Goal: Task Accomplishment & Management: Manage account settings

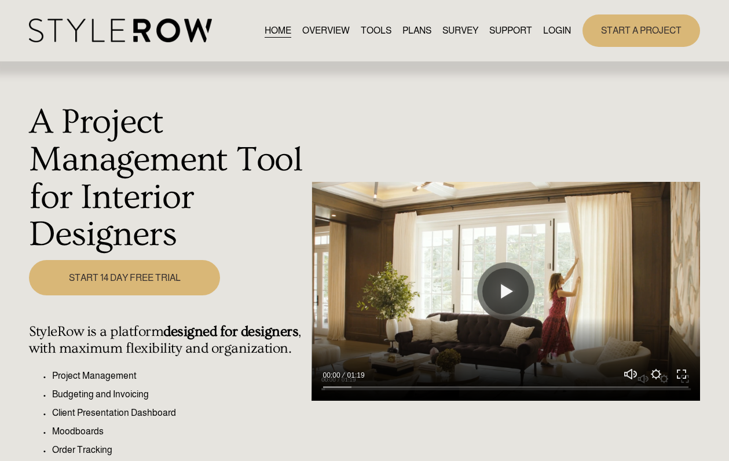
click at [563, 30] on link "LOGIN" at bounding box center [557, 31] width 28 height 16
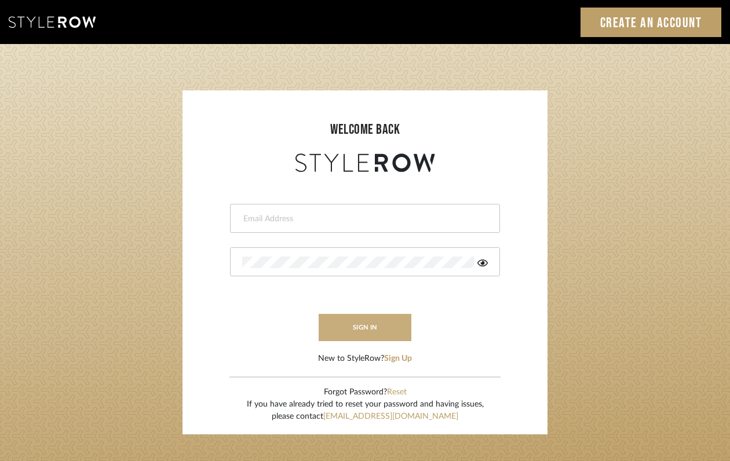
type input "felicia@onyxandoakinteriors.com"
click at [378, 337] on button "sign in" at bounding box center [365, 327] width 93 height 27
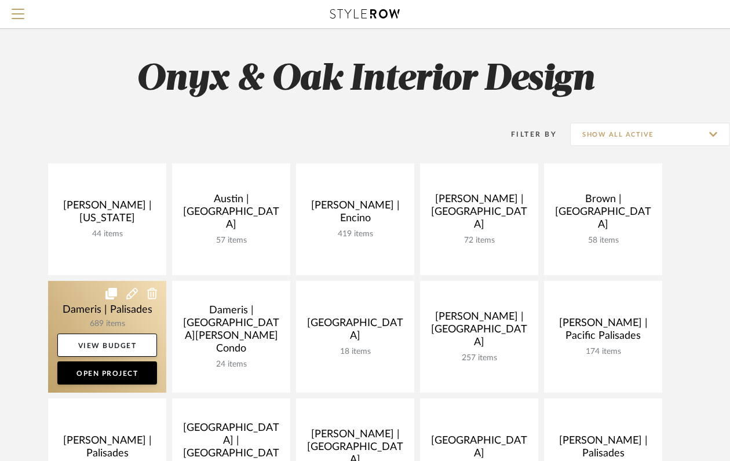
click at [97, 312] on link at bounding box center [107, 337] width 118 height 112
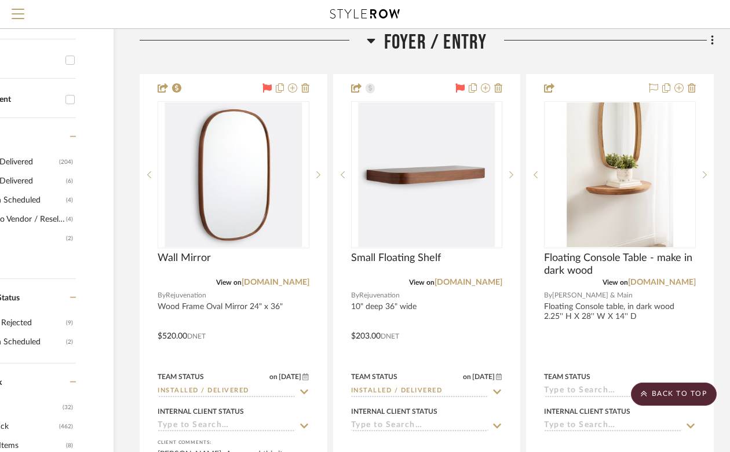
scroll to position [286, 104]
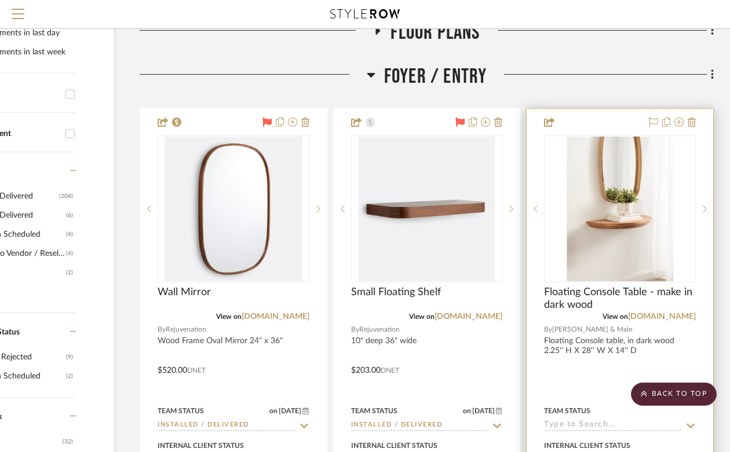
click at [696, 126] on div at bounding box center [620, 362] width 187 height 507
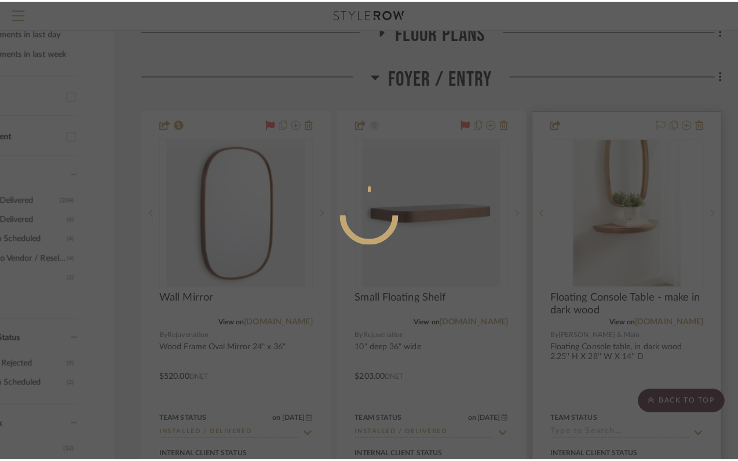
scroll to position [0, 0]
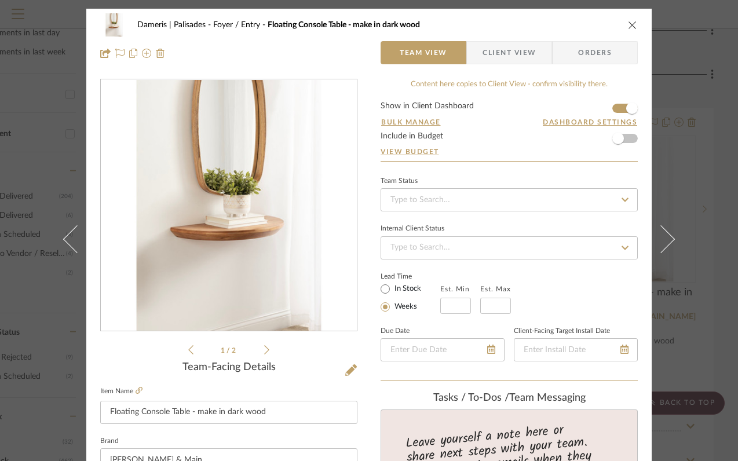
click at [631, 20] on icon "close" at bounding box center [632, 24] width 9 height 9
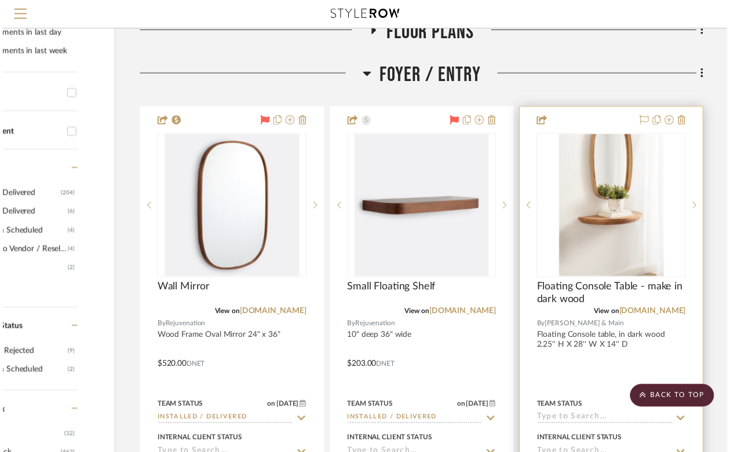
scroll to position [286, 104]
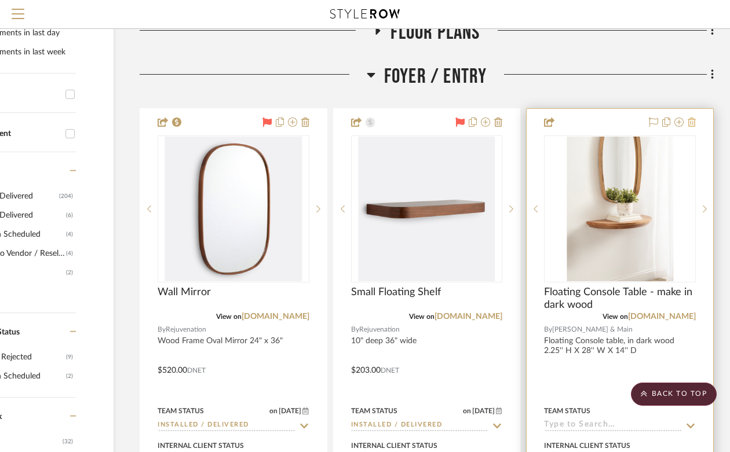
click at [694, 121] on icon at bounding box center [692, 122] width 8 height 9
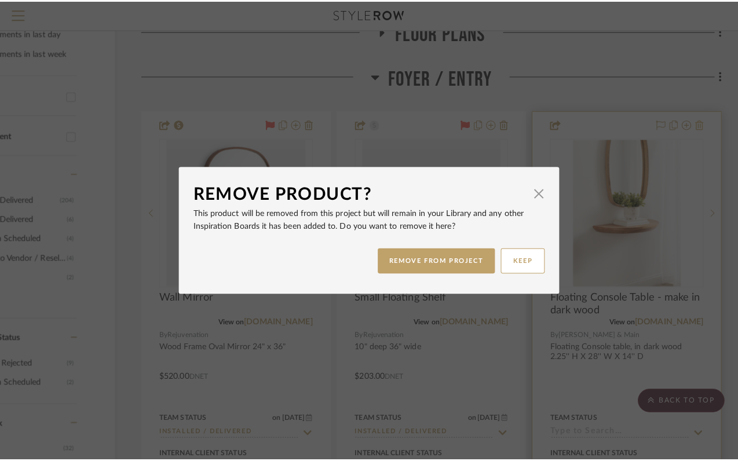
scroll to position [0, 0]
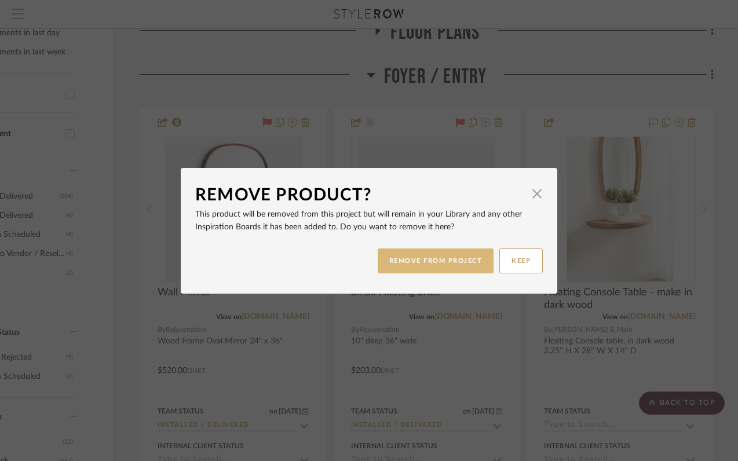
click at [438, 264] on button "REMOVE FROM PROJECT" at bounding box center [436, 261] width 116 height 25
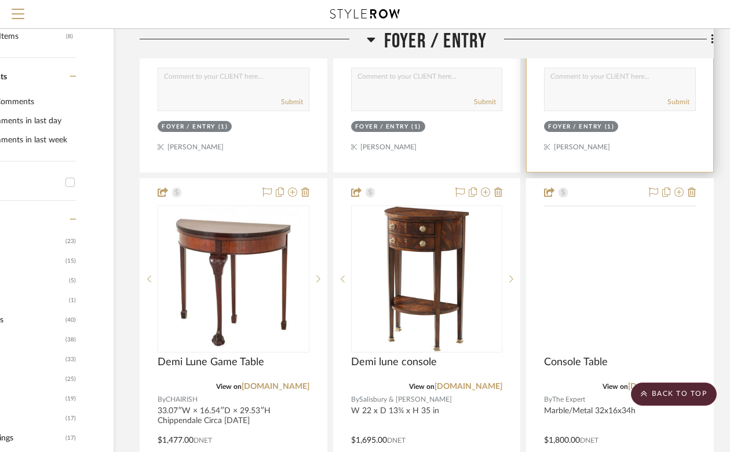
scroll to position [780, 104]
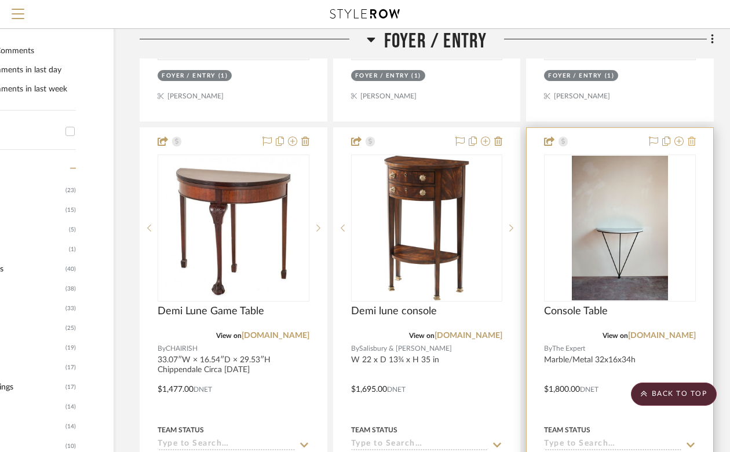
click at [694, 140] on icon at bounding box center [692, 141] width 8 height 9
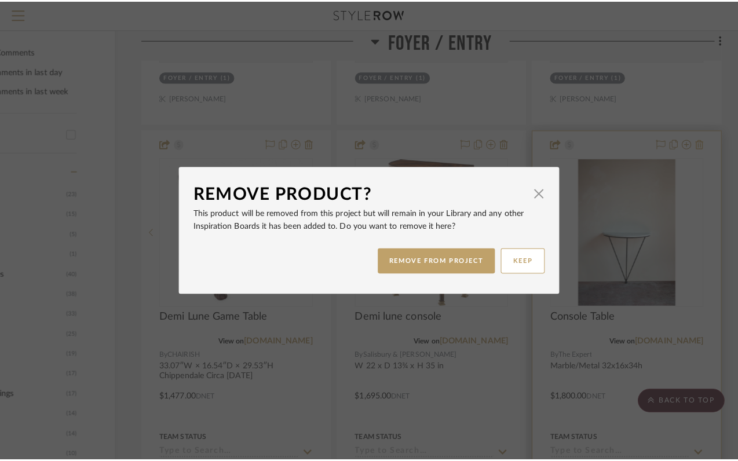
scroll to position [0, 0]
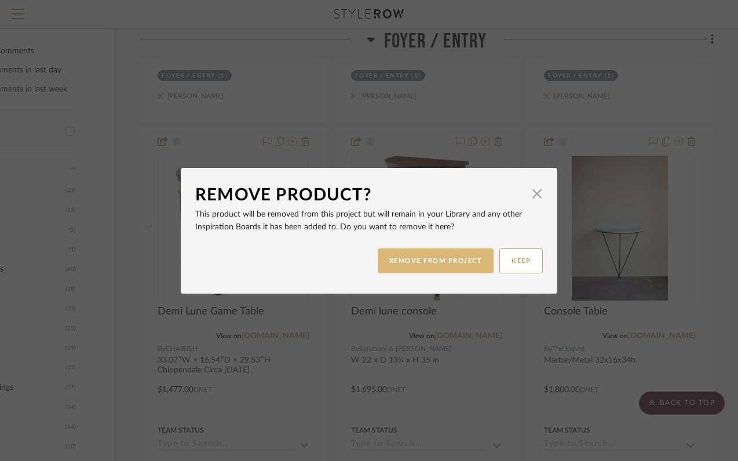
click at [446, 257] on button "REMOVE FROM PROJECT" at bounding box center [436, 261] width 116 height 25
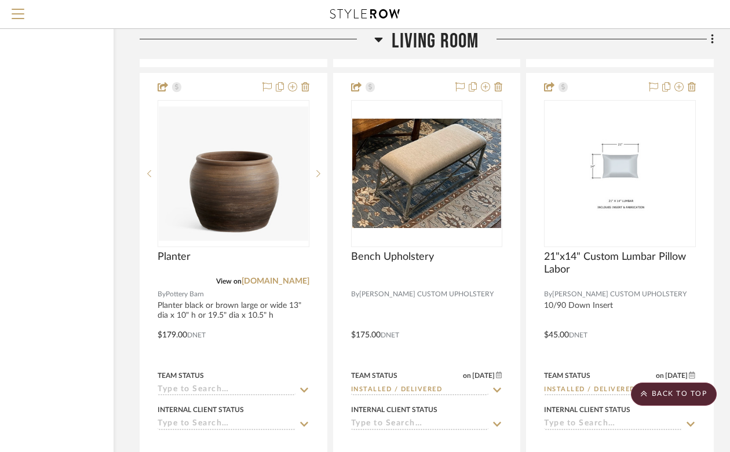
scroll to position [2520, 104]
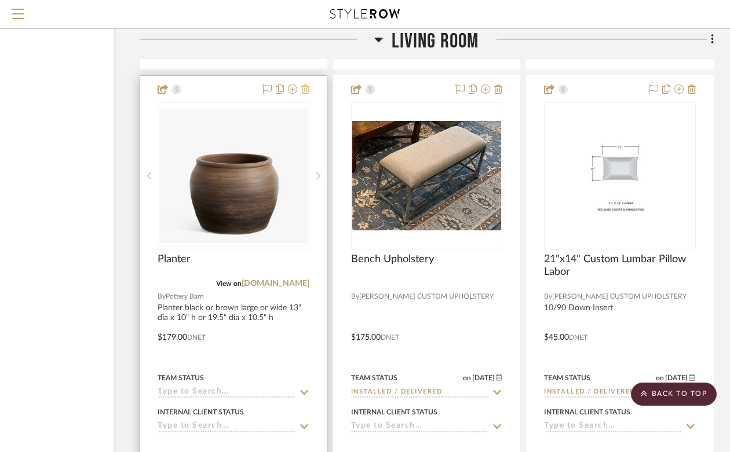
click at [305, 86] on icon at bounding box center [305, 89] width 8 height 9
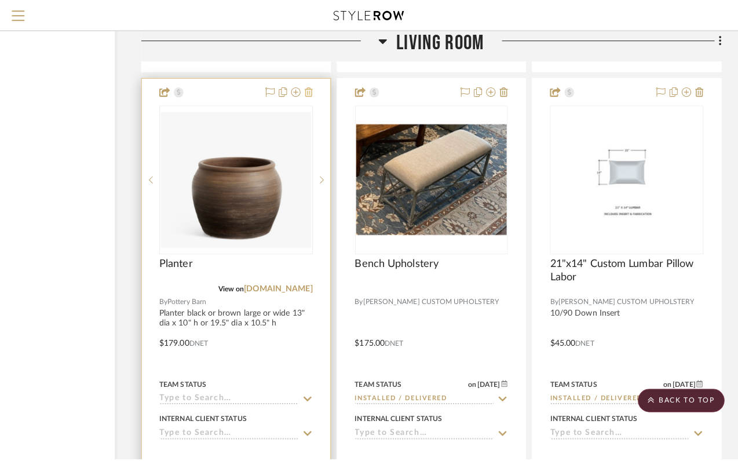
scroll to position [0, 0]
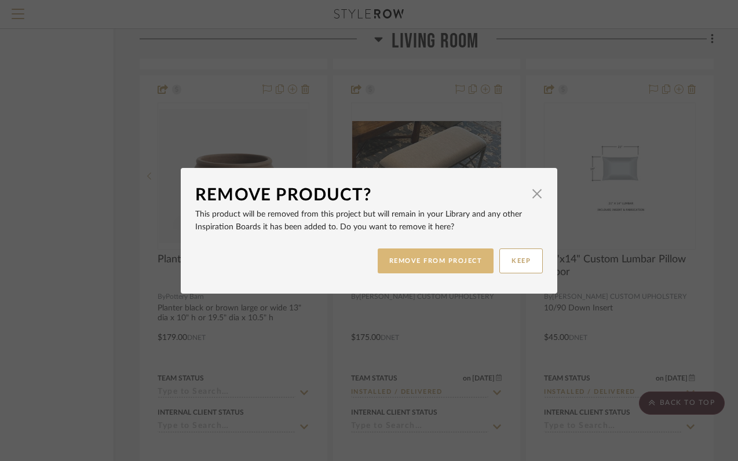
click at [413, 254] on button "REMOVE FROM PROJECT" at bounding box center [436, 261] width 116 height 25
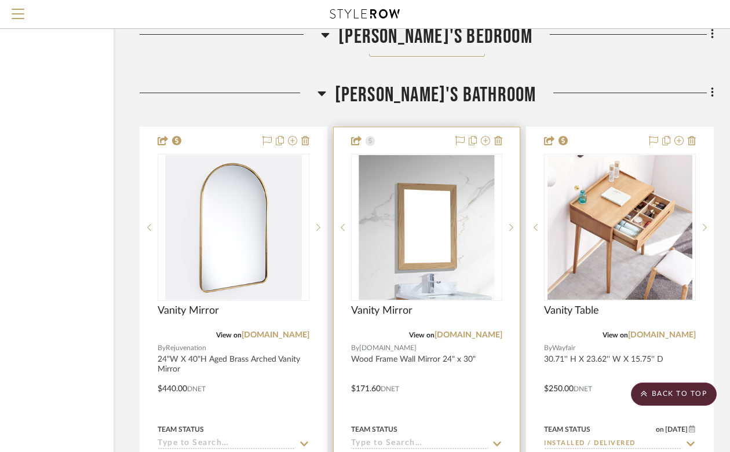
scroll to position [21809, 104]
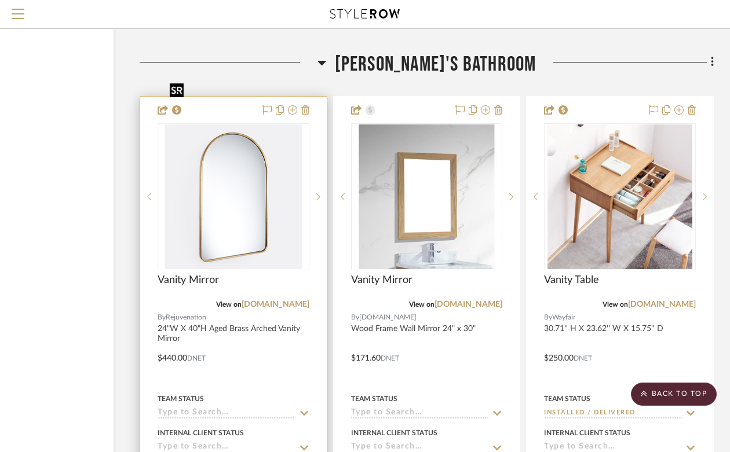
click at [261, 185] on img "0" at bounding box center [233, 197] width 137 height 145
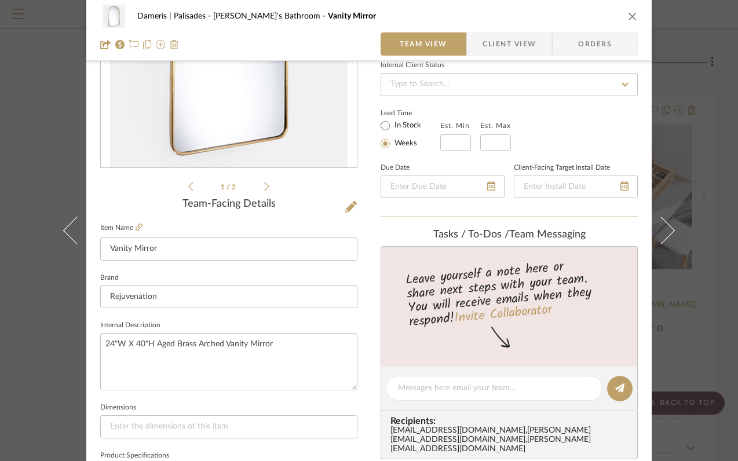
scroll to position [210, 0]
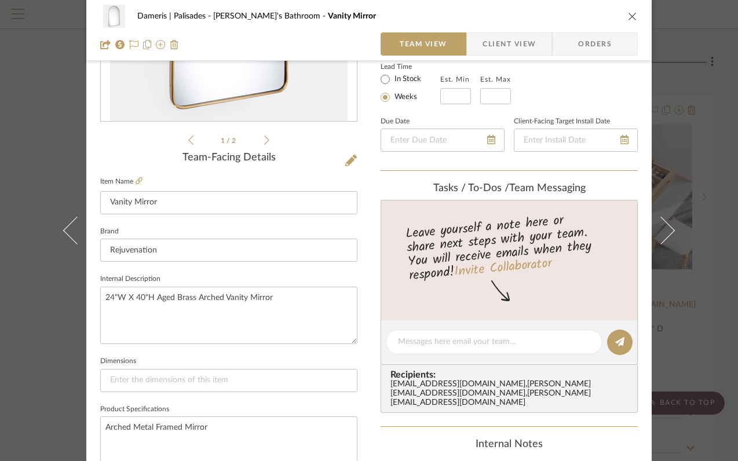
click at [628, 13] on icon "close" at bounding box center [632, 16] width 9 height 9
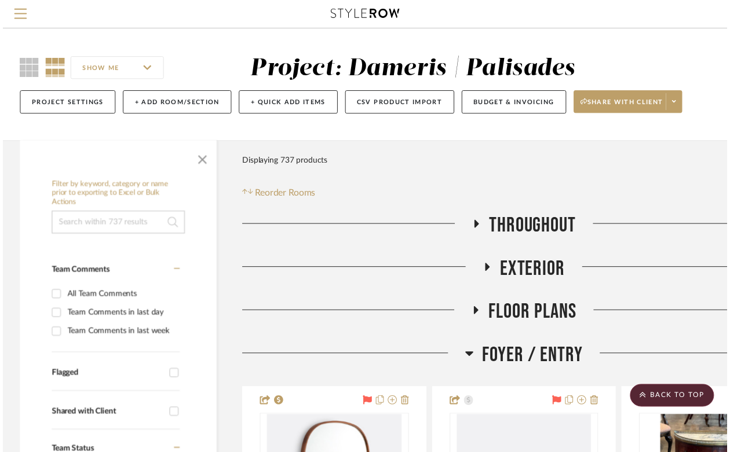
scroll to position [21809, 104]
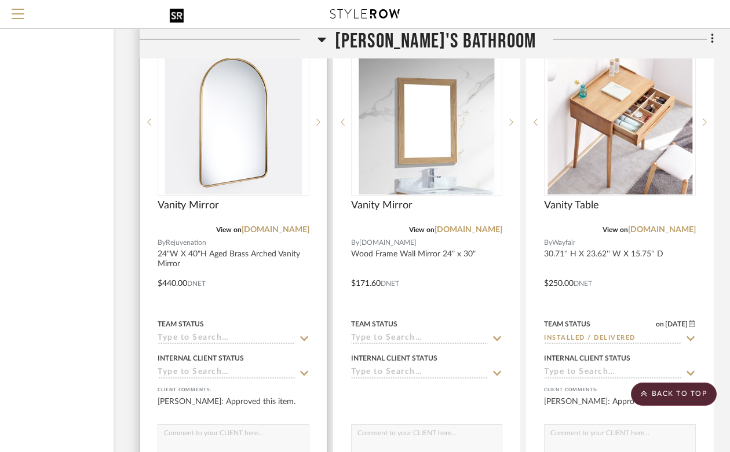
click at [248, 119] on img "0" at bounding box center [233, 122] width 137 height 145
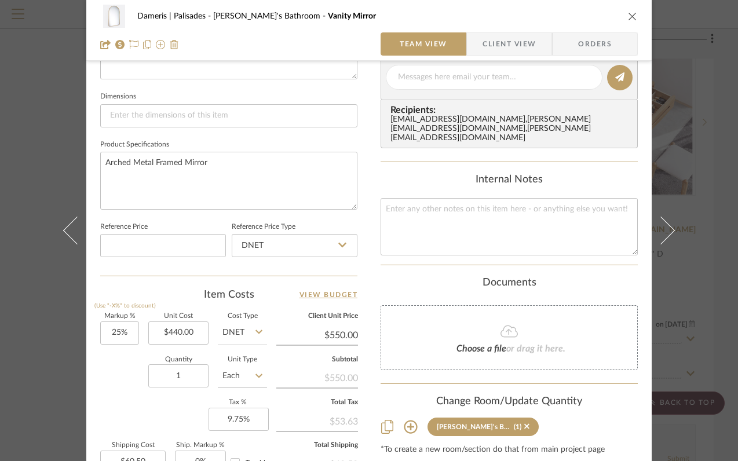
scroll to position [415, 0]
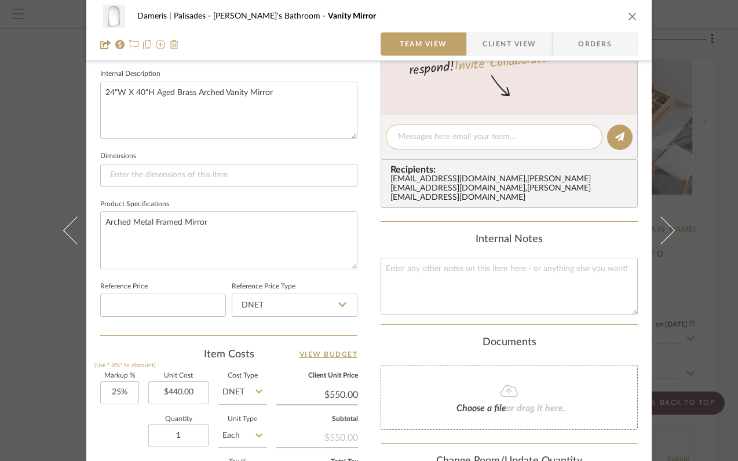
click at [418, 137] on textarea at bounding box center [494, 137] width 192 height 12
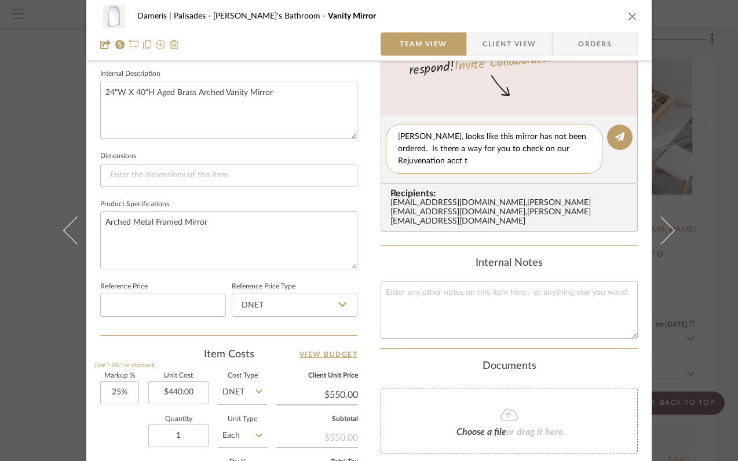
scroll to position [0, 0]
type textarea "[PERSON_NAME], looks like this mirror has not been ordered. Is there a way for …"
click at [624, 136] on button at bounding box center [619, 137] width 25 height 25
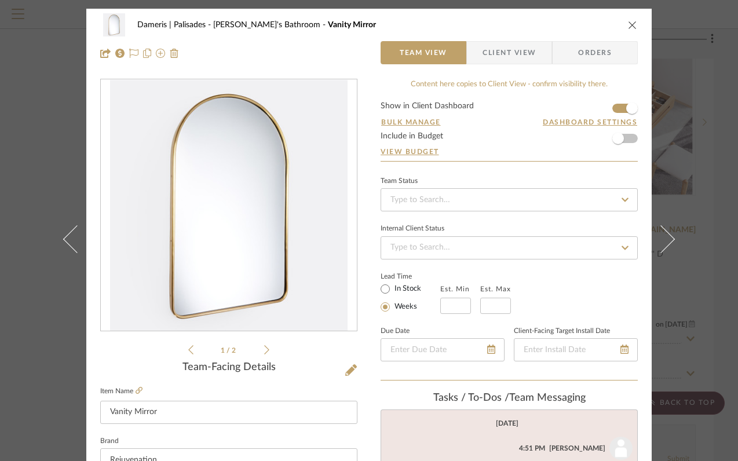
click at [628, 23] on icon "close" at bounding box center [632, 24] width 9 height 9
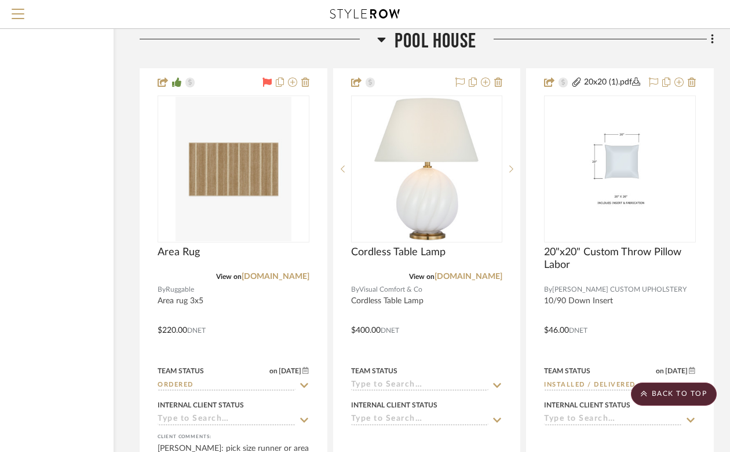
scroll to position [25675, 104]
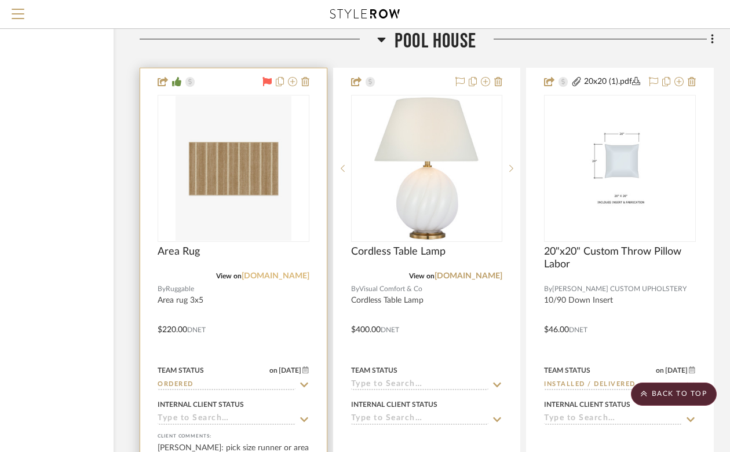
click at [293, 272] on link "[DOMAIN_NAME]" at bounding box center [276, 276] width 68 height 8
